Goal: Task Accomplishment & Management: Use online tool/utility

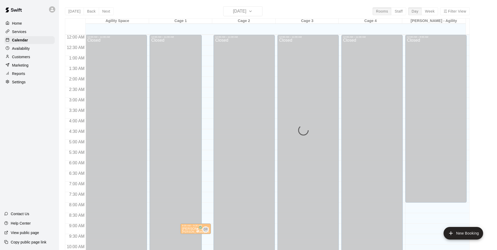
scroll to position [283, 0]
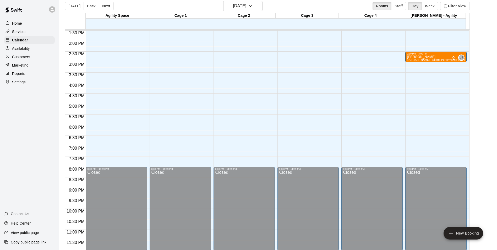
scroll to position [8, 0]
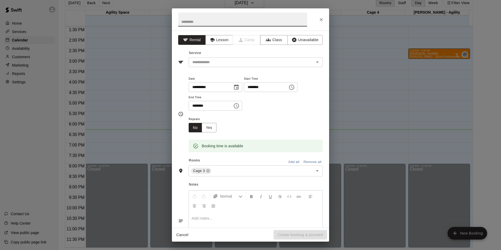
click at [321, 20] on icon "Close" at bounding box center [321, 19] width 5 height 5
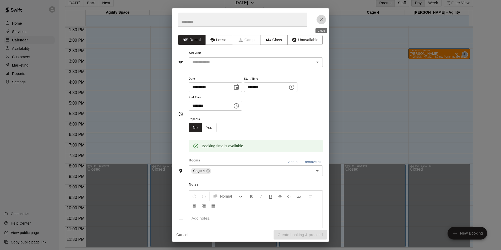
click at [319, 21] on icon "Close" at bounding box center [321, 19] width 5 height 5
